Goal: Navigation & Orientation: Understand site structure

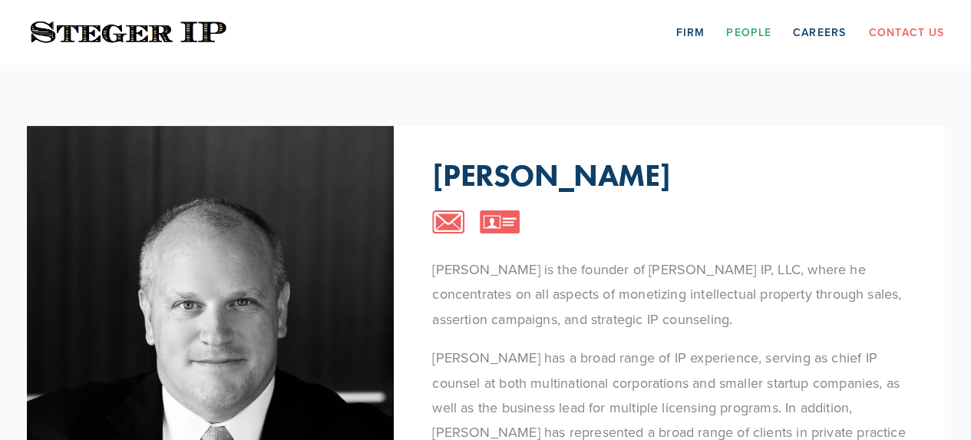
click at [750, 38] on link "People" at bounding box center [748, 32] width 45 height 24
click at [804, 25] on link "Careers" at bounding box center [819, 32] width 53 height 24
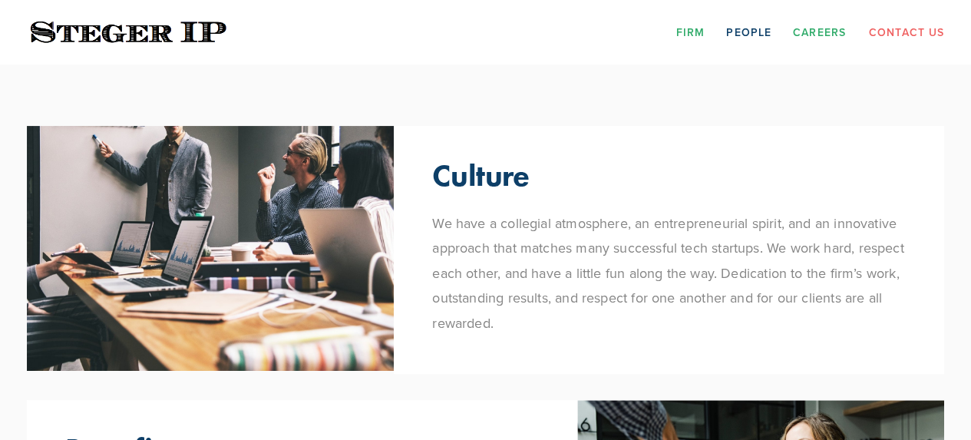
click at [689, 28] on link "Firm" at bounding box center [690, 32] width 28 height 24
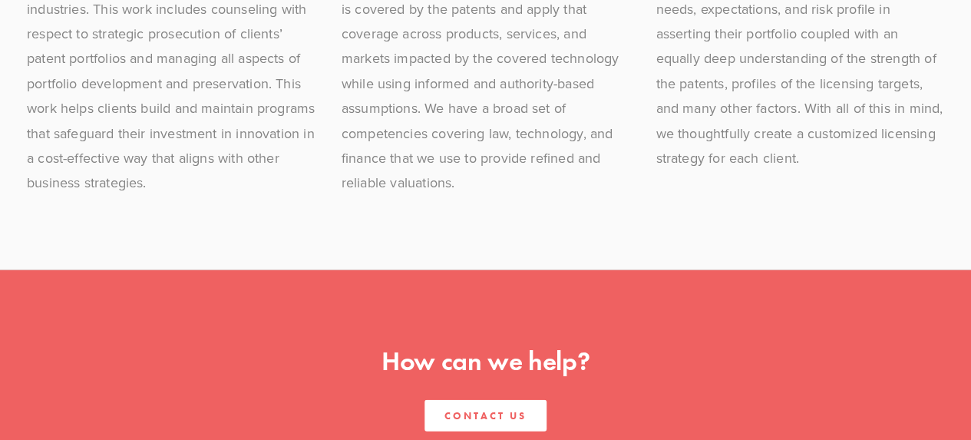
scroll to position [1560, 0]
